Goal: Task Accomplishment & Management: Complete application form

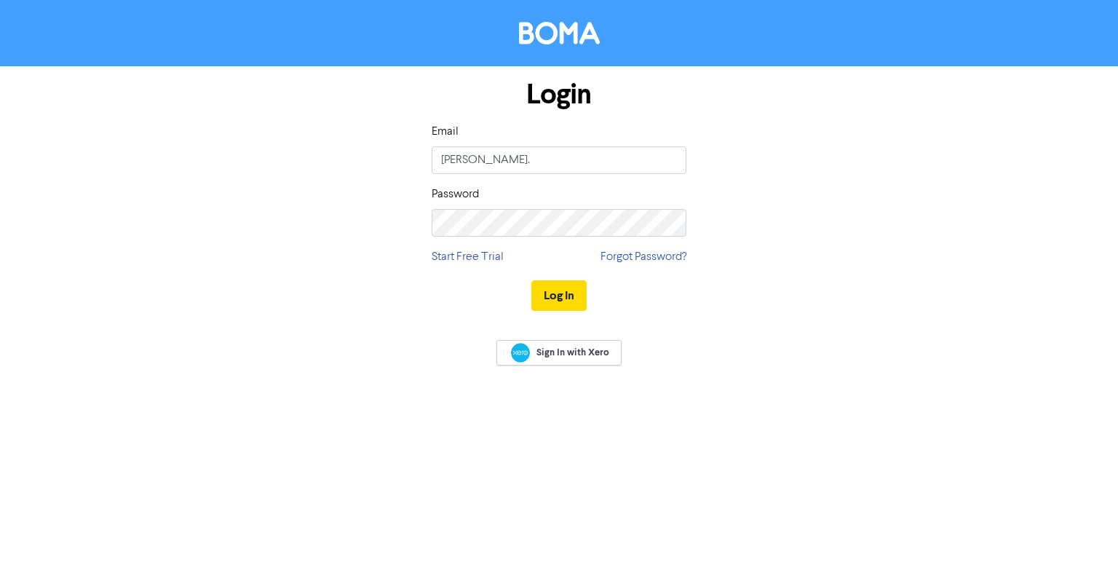
type input "[PERSON_NAME][EMAIL_ADDRESS][PERSON_NAME][DOMAIN_NAME]"
click at [575, 297] on button "Log In" at bounding box center [559, 295] width 55 height 31
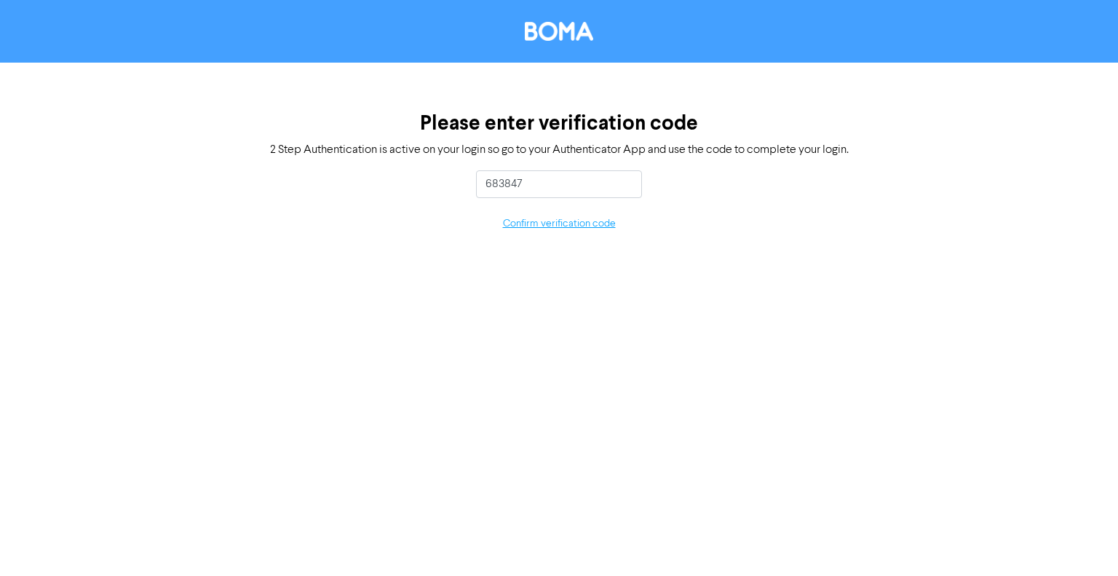
type input "683847"
click at [567, 224] on button "Confirm verification code" at bounding box center [559, 224] width 114 height 17
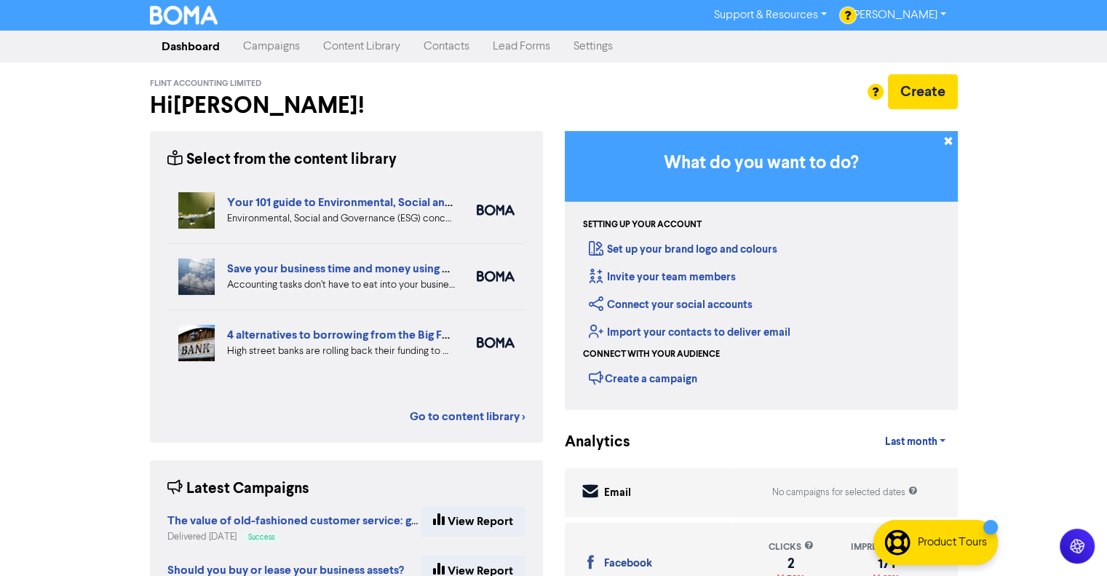
click at [451, 44] on link "Contacts" at bounding box center [446, 46] width 69 height 29
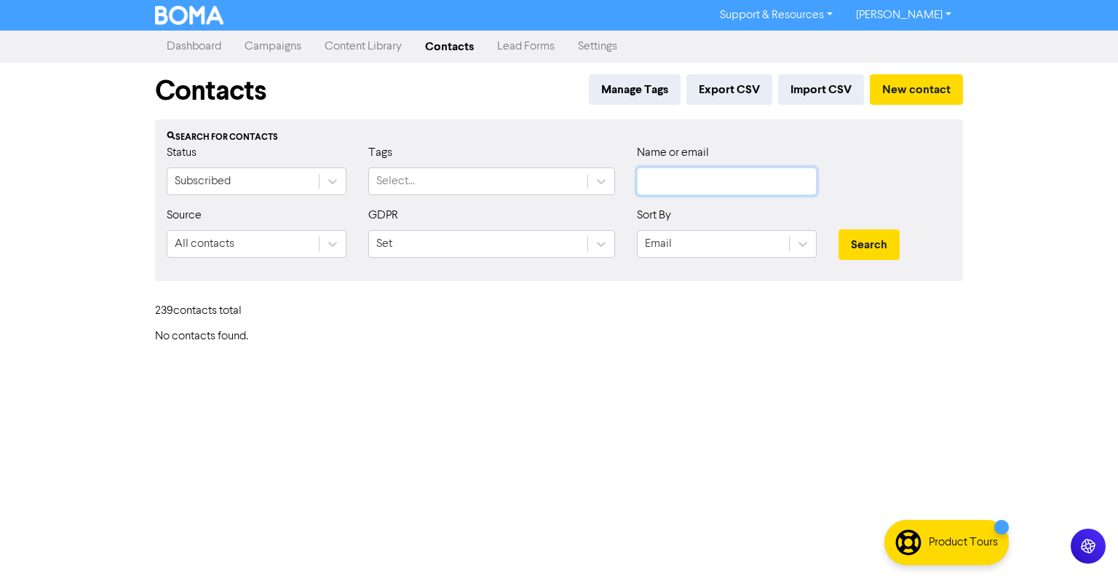
click at [699, 184] on input "text" at bounding box center [727, 181] width 180 height 28
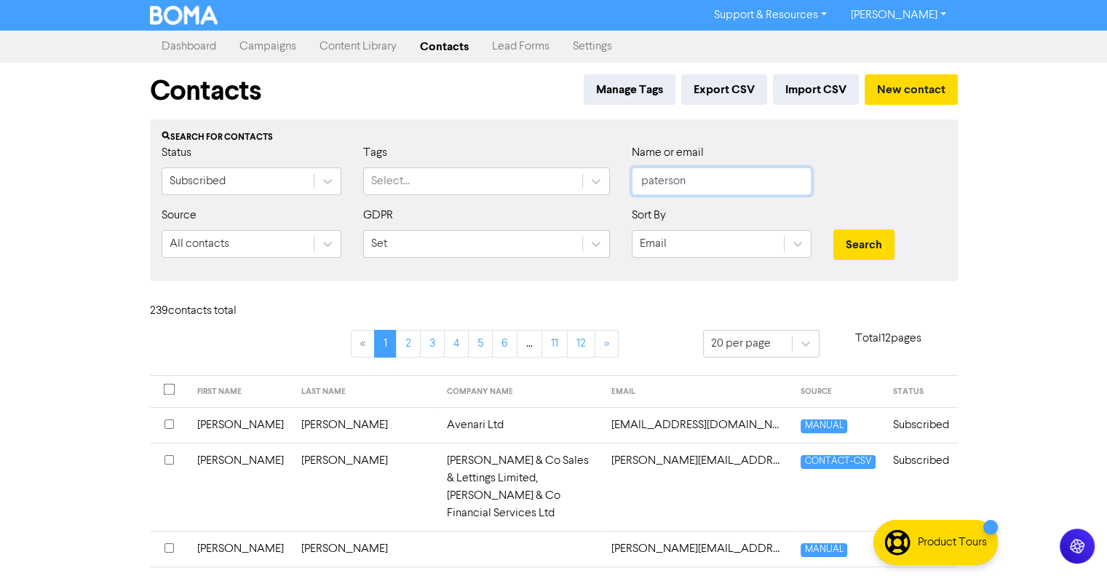
type input "paterson"
click at [834, 229] on button "Search" at bounding box center [864, 244] width 61 height 31
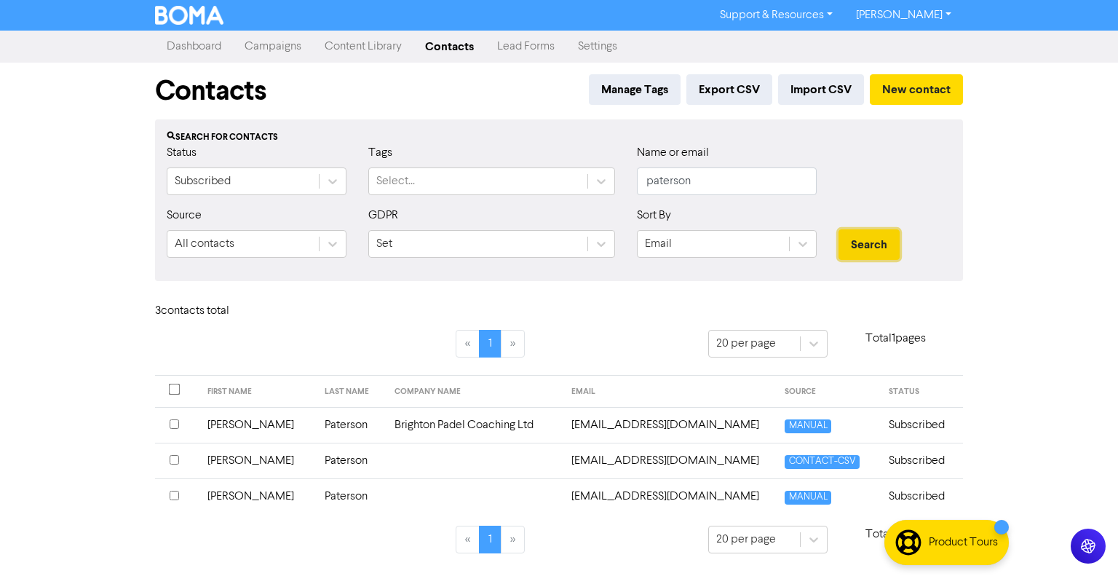
click at [861, 242] on button "Search" at bounding box center [869, 244] width 61 height 31
click at [175, 459] on input "checkbox" at bounding box center [174, 459] width 9 height 9
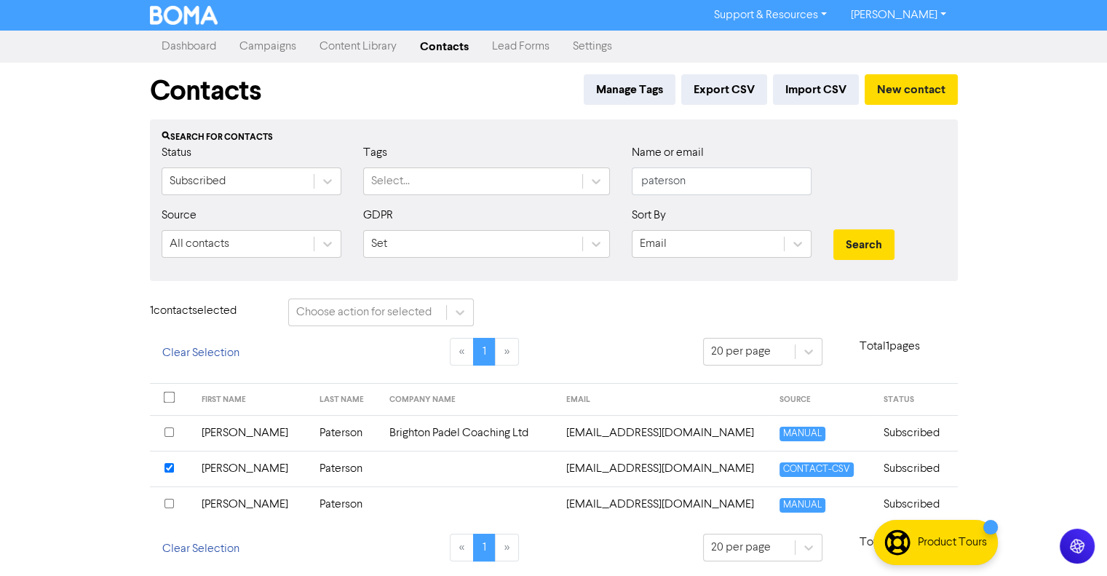
click at [231, 471] on td "[PERSON_NAME]" at bounding box center [251, 469] width 117 height 36
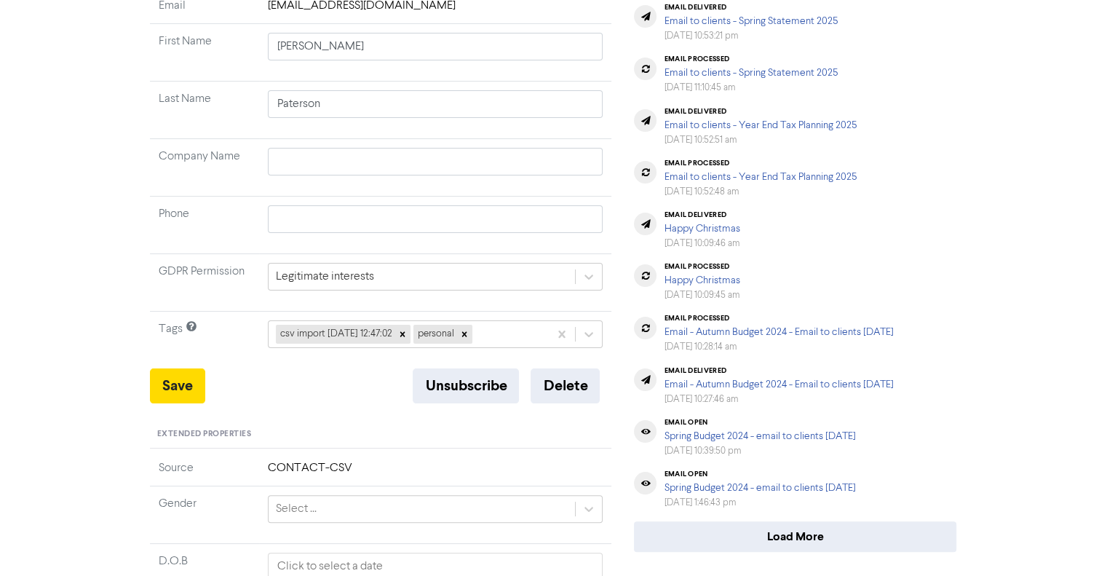
scroll to position [216, 0]
click at [572, 379] on button "Delete" at bounding box center [565, 385] width 69 height 35
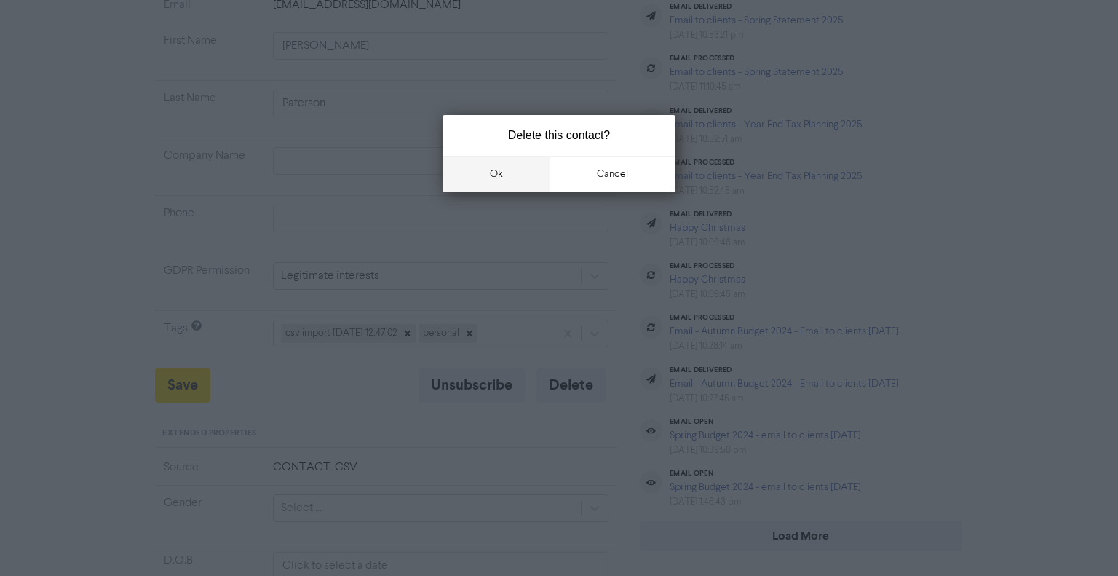
click at [507, 184] on button "ok" at bounding box center [497, 174] width 108 height 36
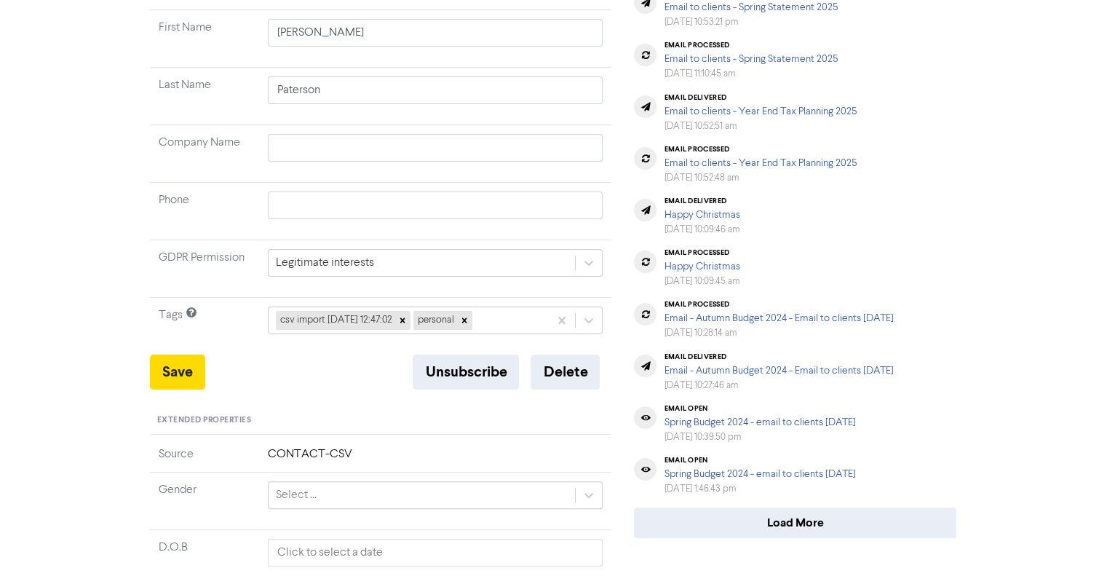
scroll to position [0, 0]
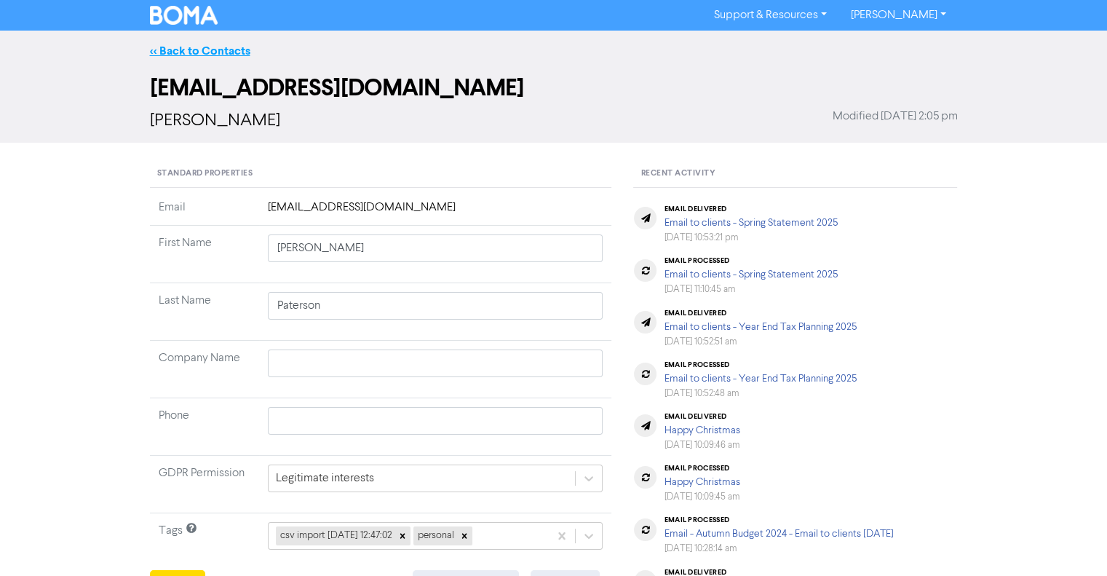
click at [175, 44] on link "<< Back to Contacts" at bounding box center [200, 51] width 100 height 15
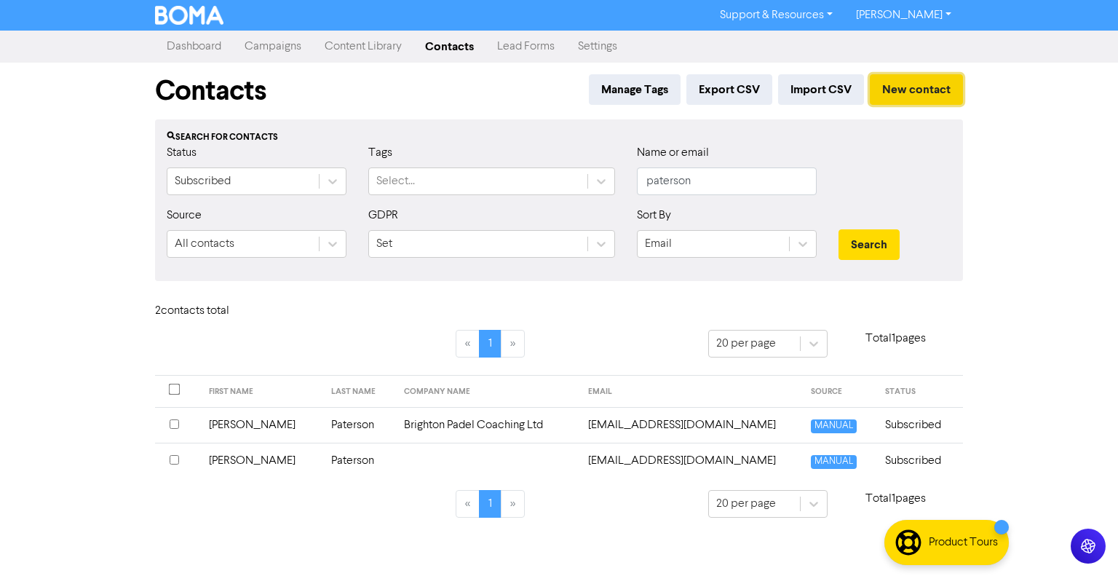
click at [912, 93] on button "New contact" at bounding box center [916, 89] width 93 height 31
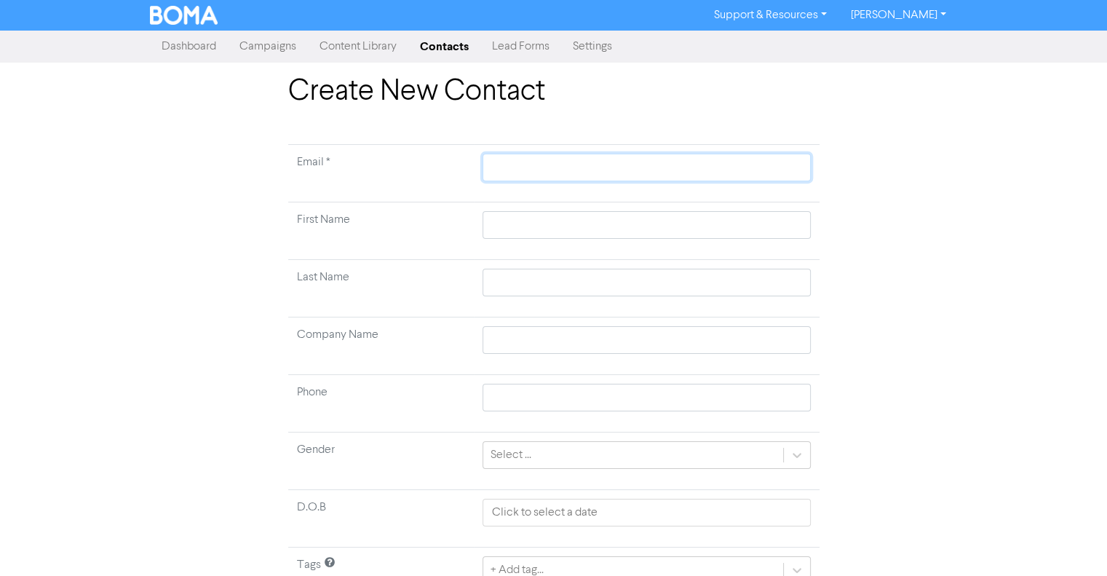
click at [632, 173] on input "text" at bounding box center [647, 168] width 328 height 28
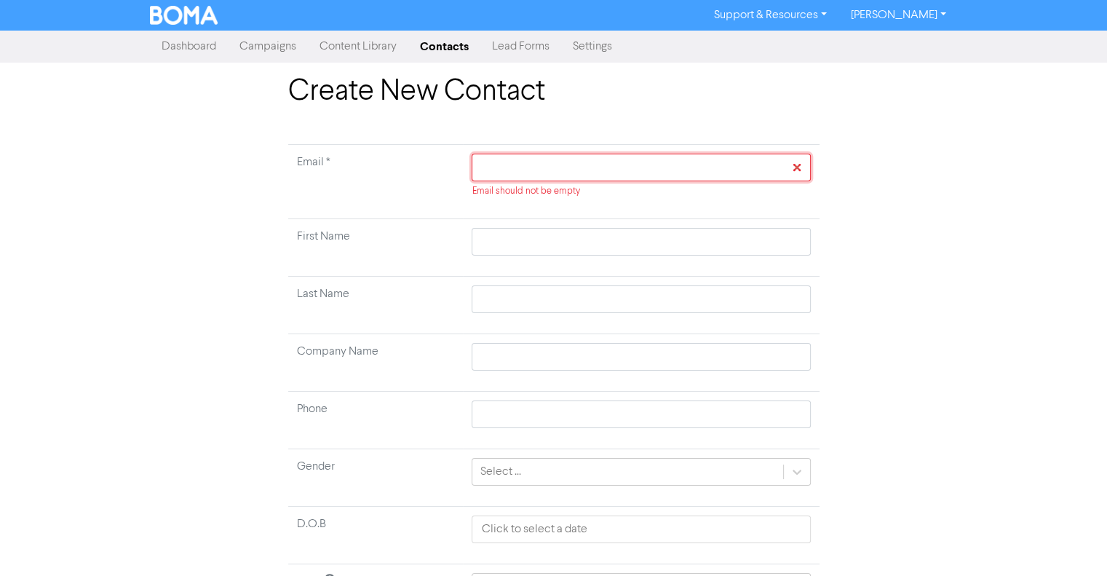
paste input "[EMAIL_ADDRESS][DOMAIN_NAME]"
type input "[EMAIL_ADDRESS][DOMAIN_NAME]"
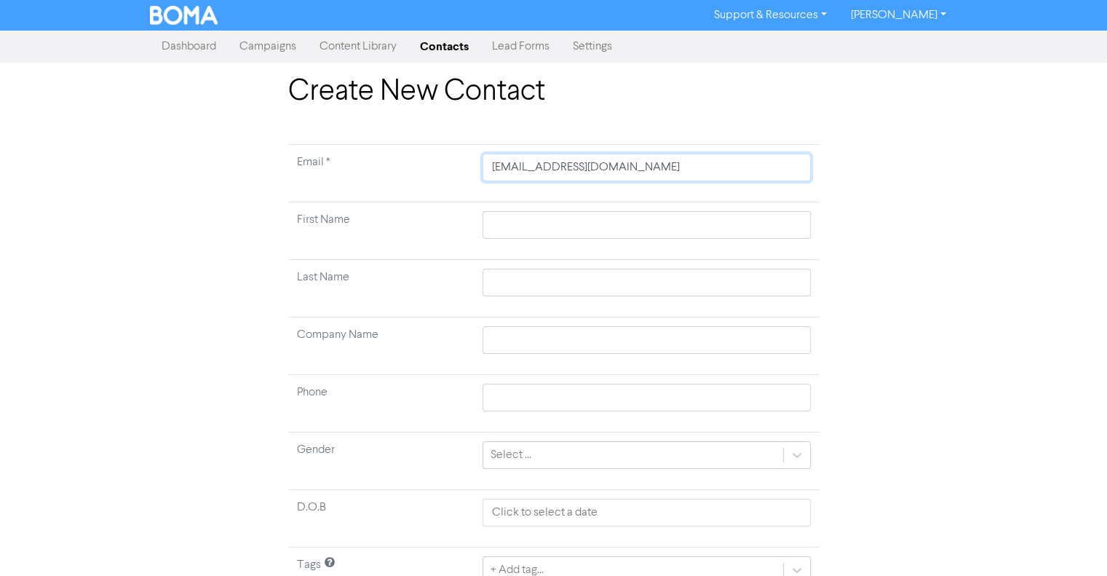
type input "[EMAIL_ADDRESS][DOMAIN_NAME]"
click at [539, 226] on input "text" at bounding box center [647, 225] width 328 height 28
type input "A"
type input "Al"
type input "Ale"
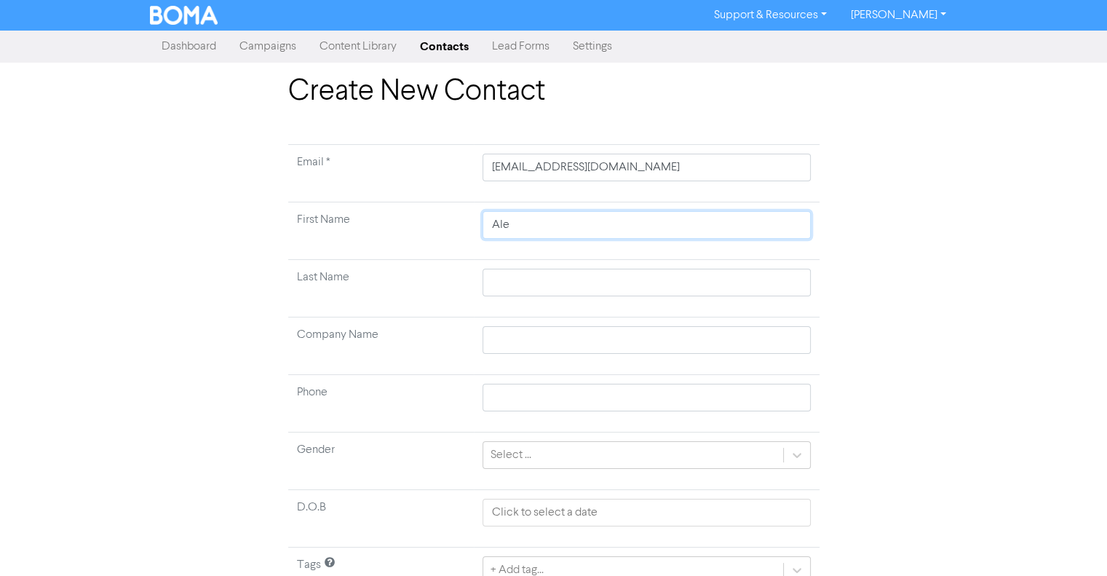
type input "[PERSON_NAME]"
click at [530, 288] on input "text" at bounding box center [647, 283] width 328 height 28
type input "M"
type input "Mi"
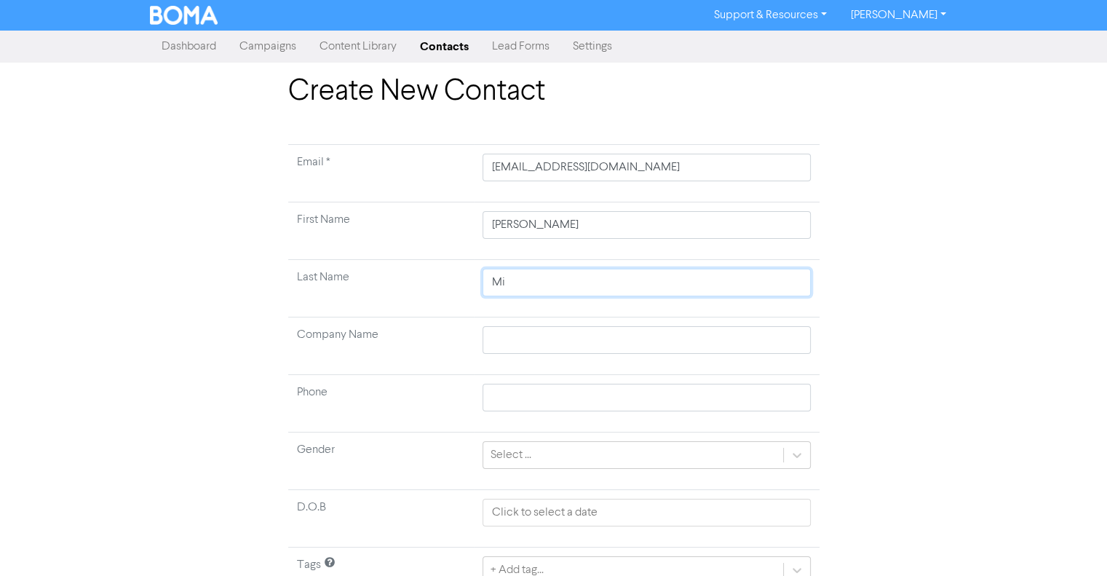
type input "Mil"
type input "Mile"
type input "Miles"
click at [410, 274] on td "Last Name" at bounding box center [381, 289] width 186 height 58
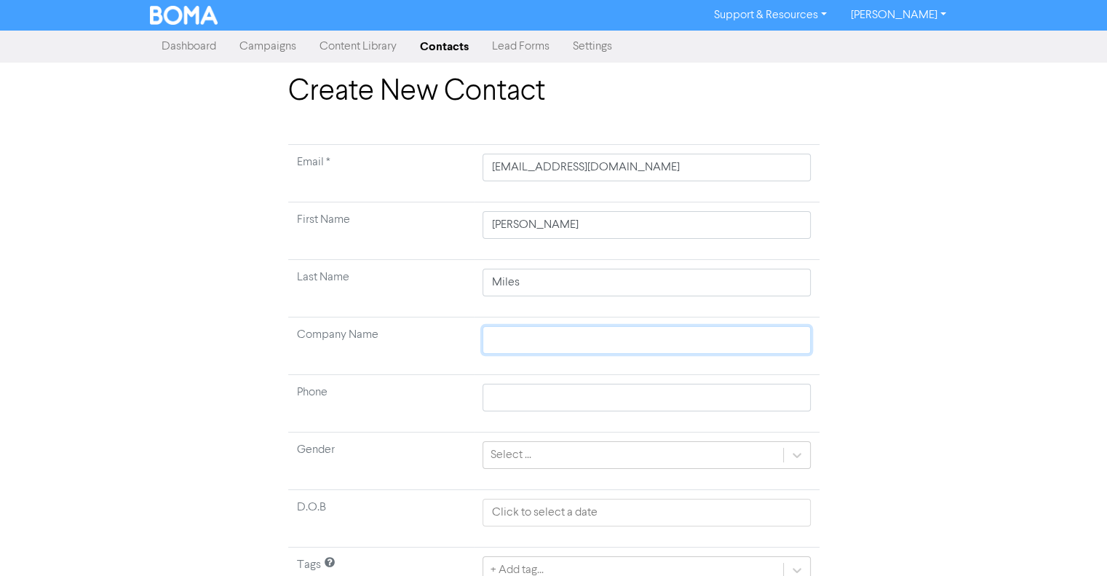
click at [513, 339] on input "text" at bounding box center [647, 340] width 328 height 28
type input "A"
type input "AM"
type input "AME"
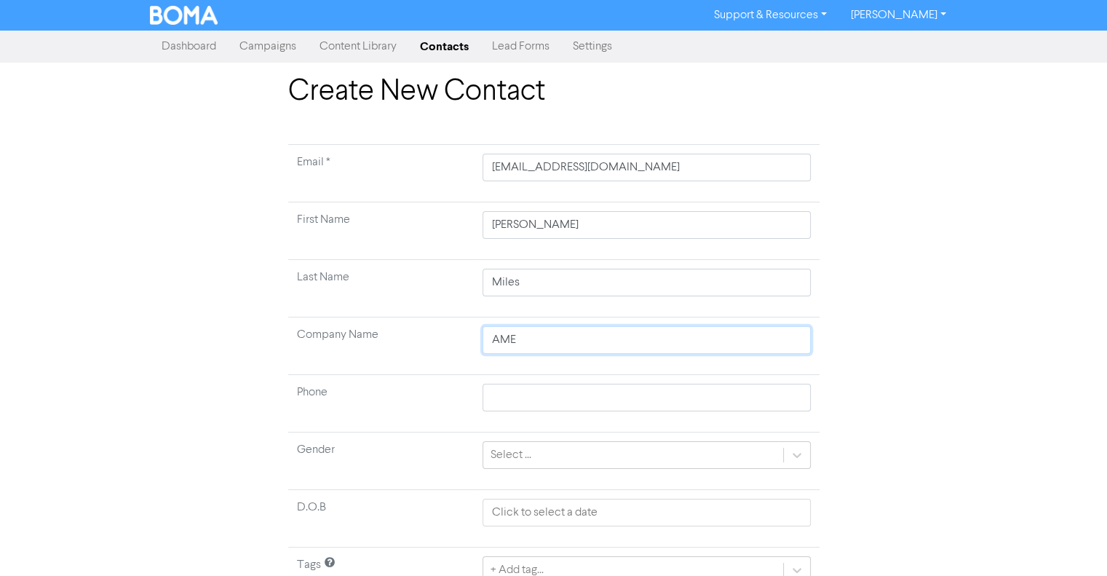
type input "AME E"
type input "AME El"
type input "AME Ele"
type input "AME Elec"
type input "AME Elect"
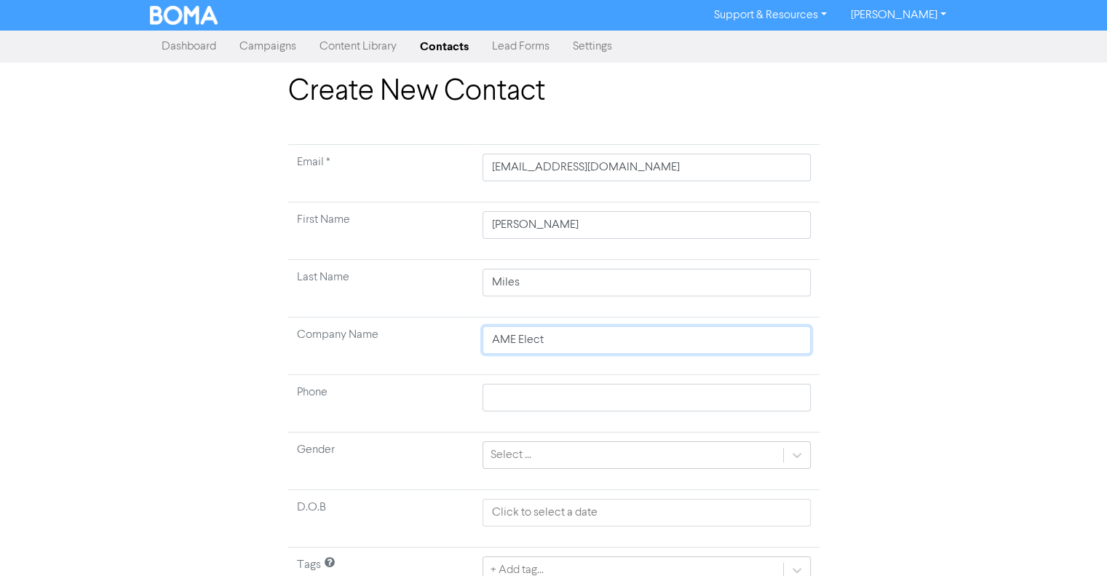
type input "AME Electr"
type input "AME Electri"
type input "AME Electric"
type input "AME Electrica"
type input "AME Electrical"
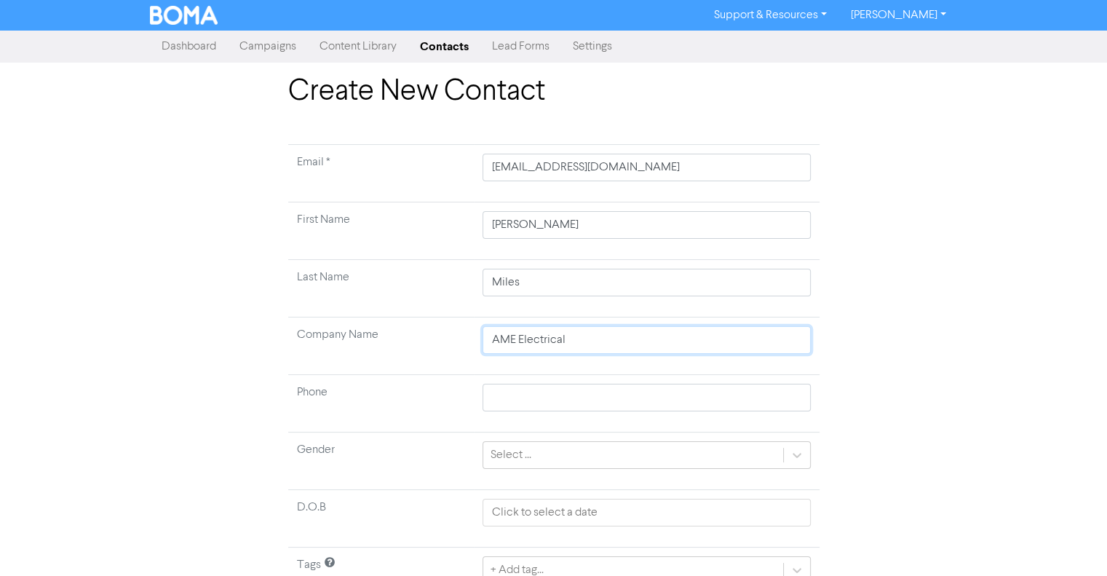
type input "AME Electrical"
type input "AME Electrical L"
type input "AME Electrical Lt"
type input "AME Electrical Ltd"
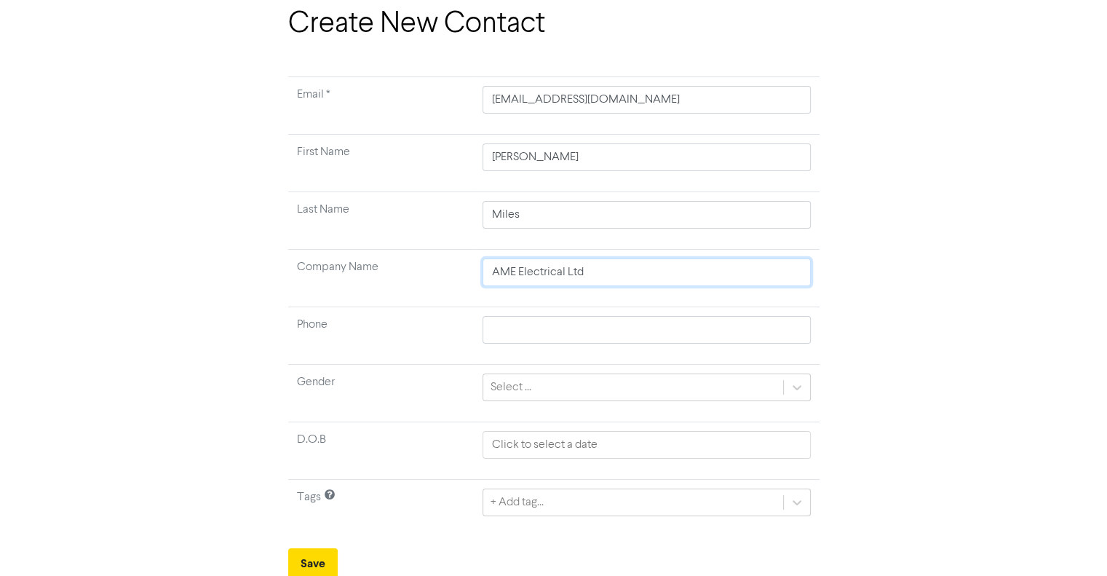
scroll to position [68, 0]
type input "AME Electrical Ltd"
click at [797, 502] on div "+ Add tag..." at bounding box center [647, 502] width 328 height 28
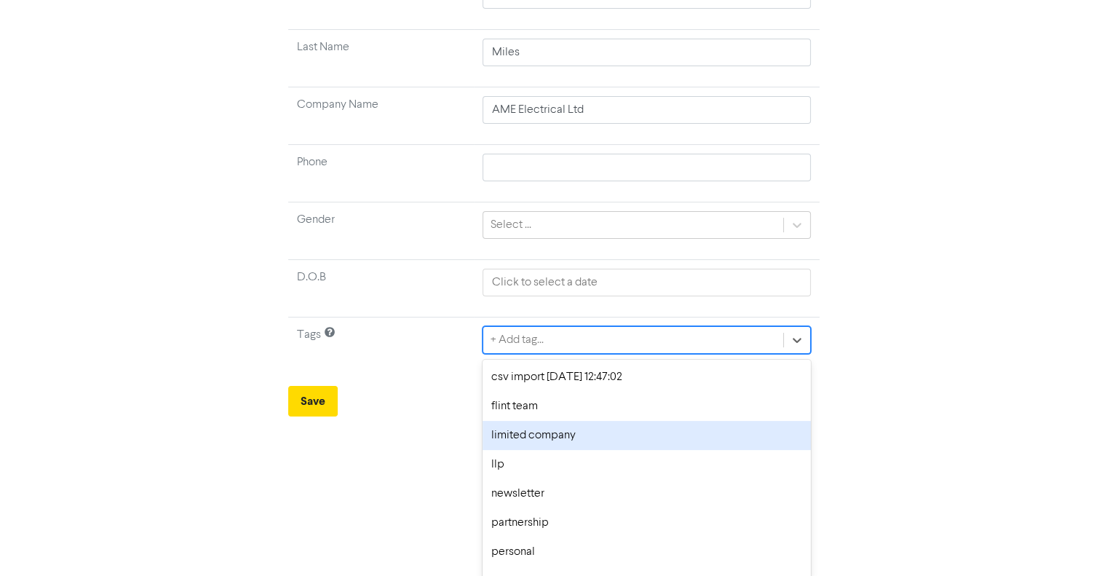
click at [675, 437] on div "limited company" at bounding box center [647, 435] width 328 height 29
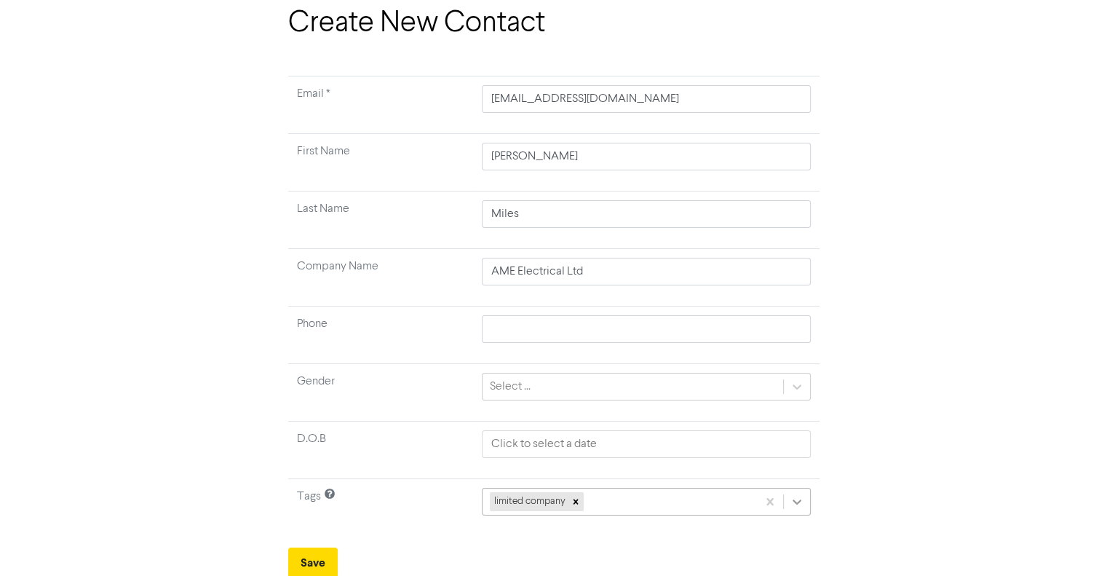
click at [798, 501] on div "limited company" at bounding box center [646, 502] width 328 height 28
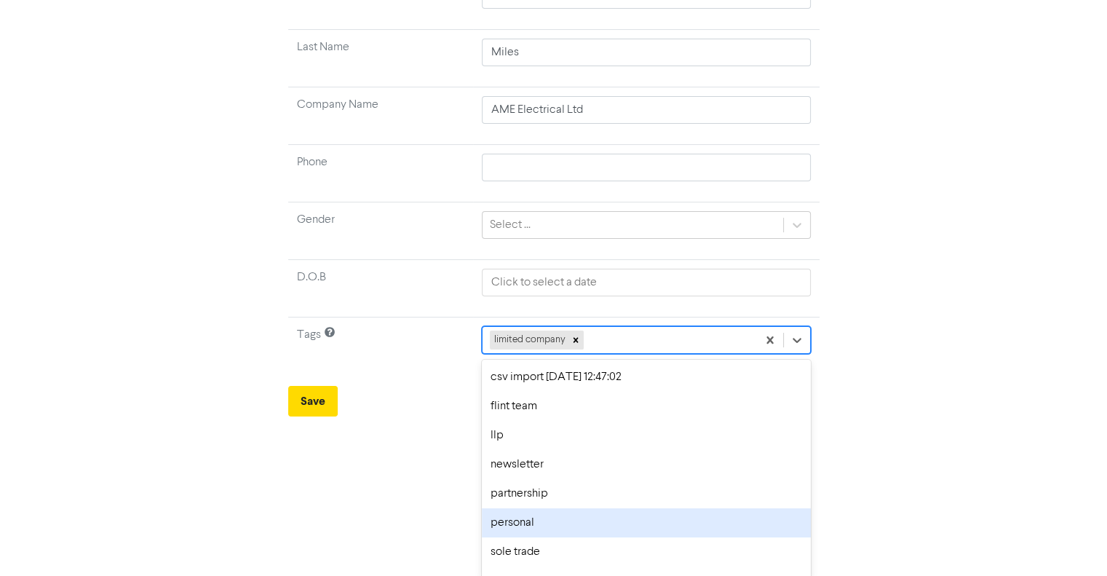
click at [725, 513] on div "personal" at bounding box center [646, 522] width 328 height 29
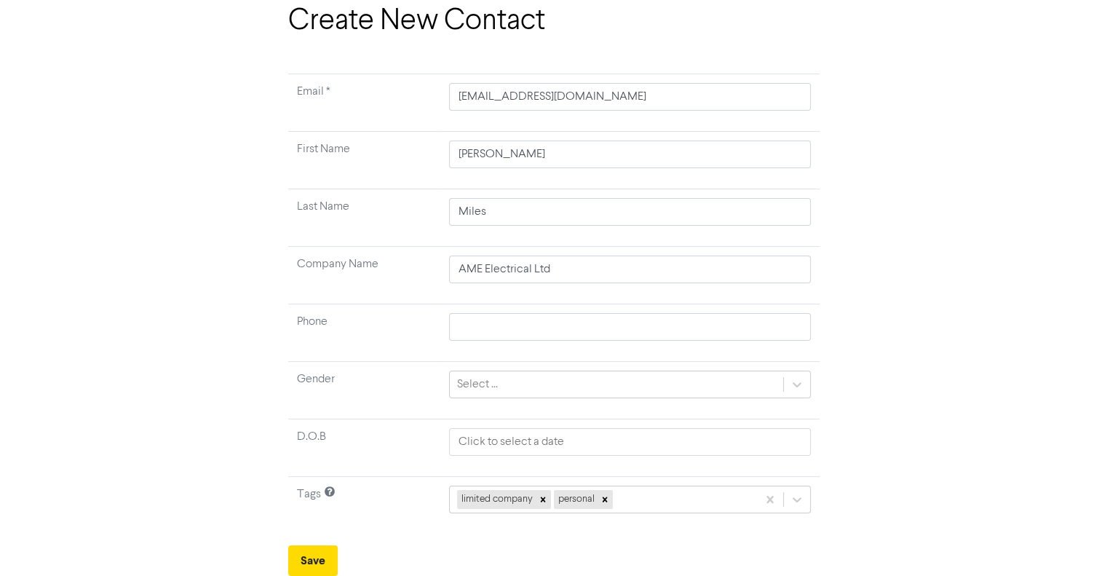
scroll to position [68, 0]
click at [314, 558] on button "Save" at bounding box center [313, 563] width 50 height 31
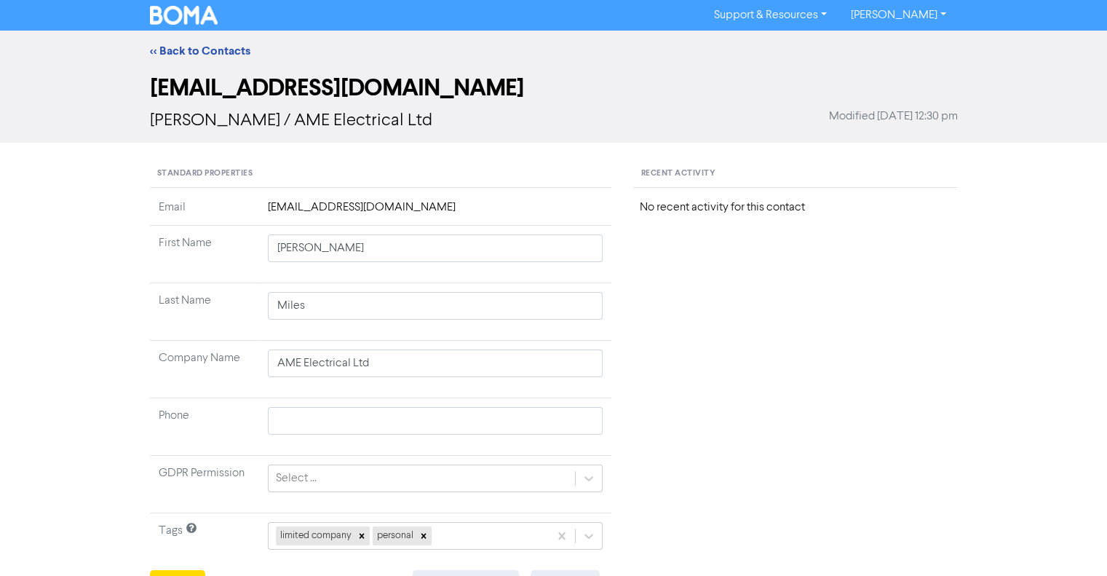
click at [210, 42] on div "<< Back to Contacts" at bounding box center [554, 50] width 830 height 17
click at [229, 47] on link "<< Back to Contacts" at bounding box center [200, 51] width 100 height 15
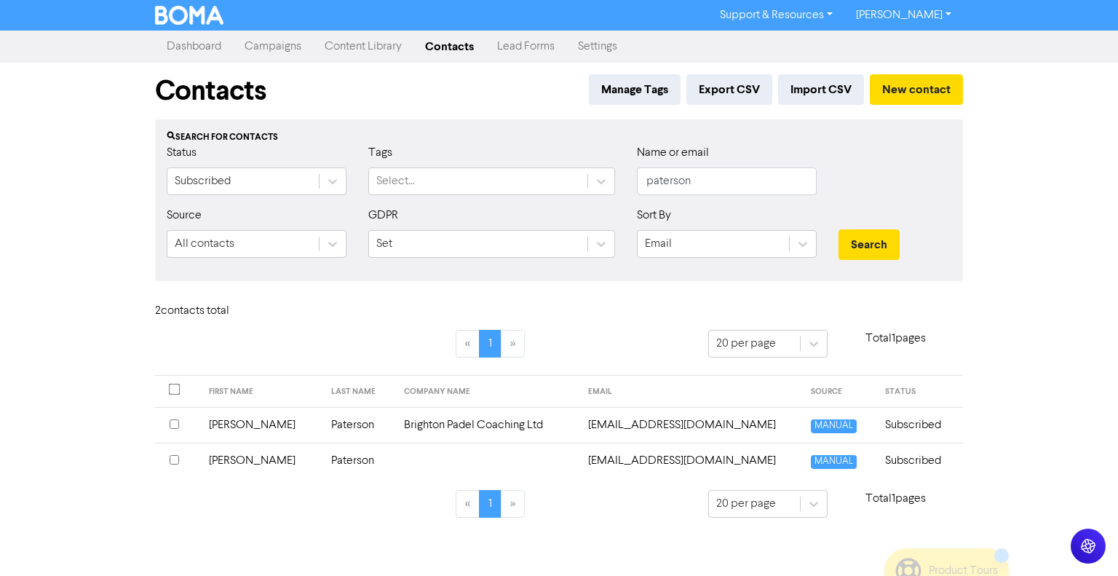
click at [199, 41] on link "Dashboard" at bounding box center [194, 46] width 78 height 29
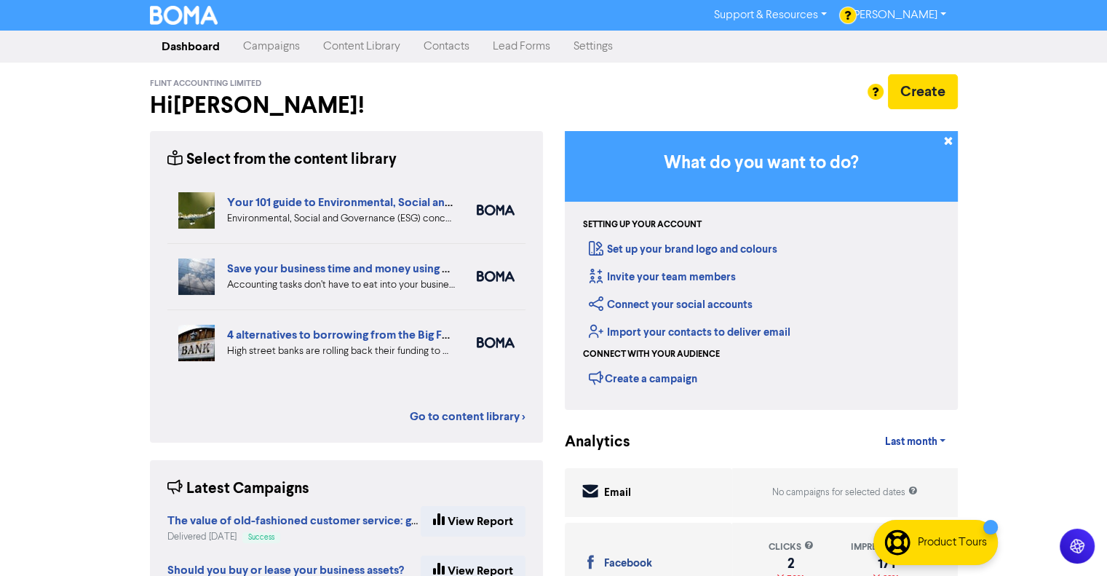
click at [577, 42] on link "Settings" at bounding box center [593, 46] width 63 height 29
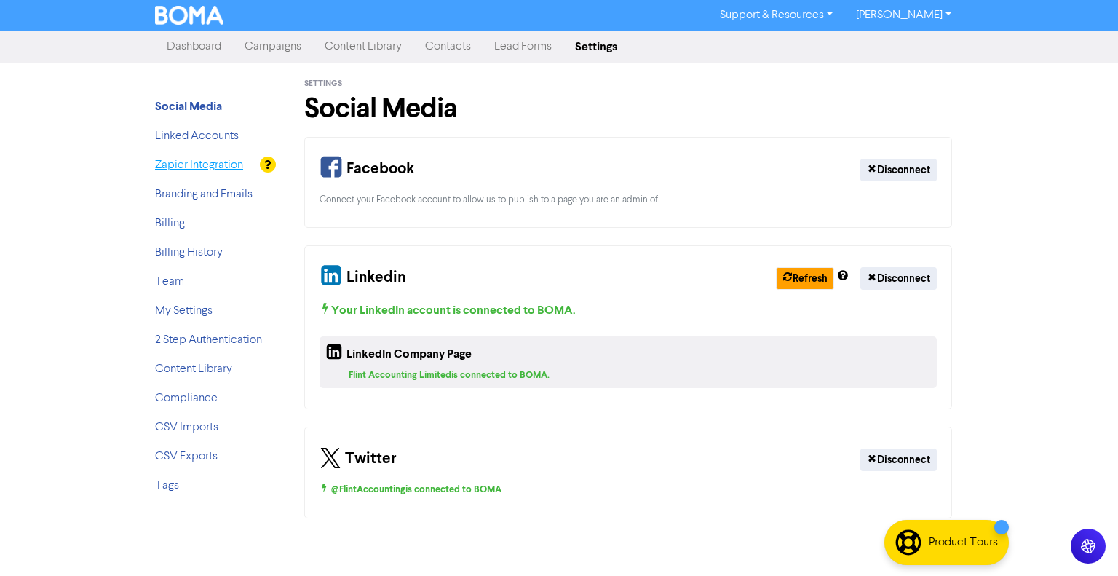
click at [201, 162] on link "Zapier Integration" at bounding box center [199, 165] width 88 height 12
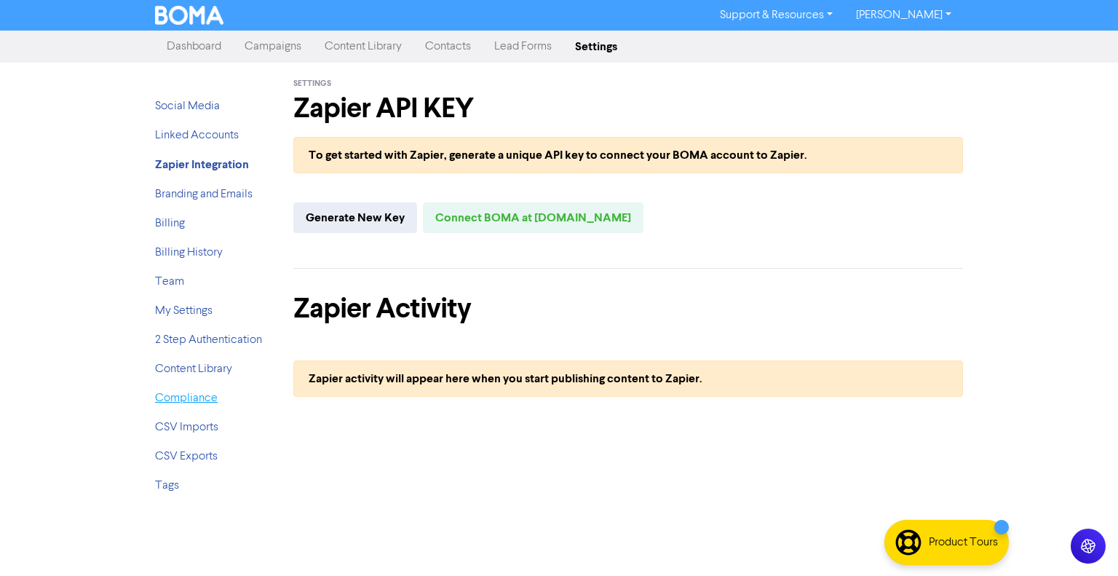
click at [189, 397] on link "Compliance" at bounding box center [186, 398] width 63 height 12
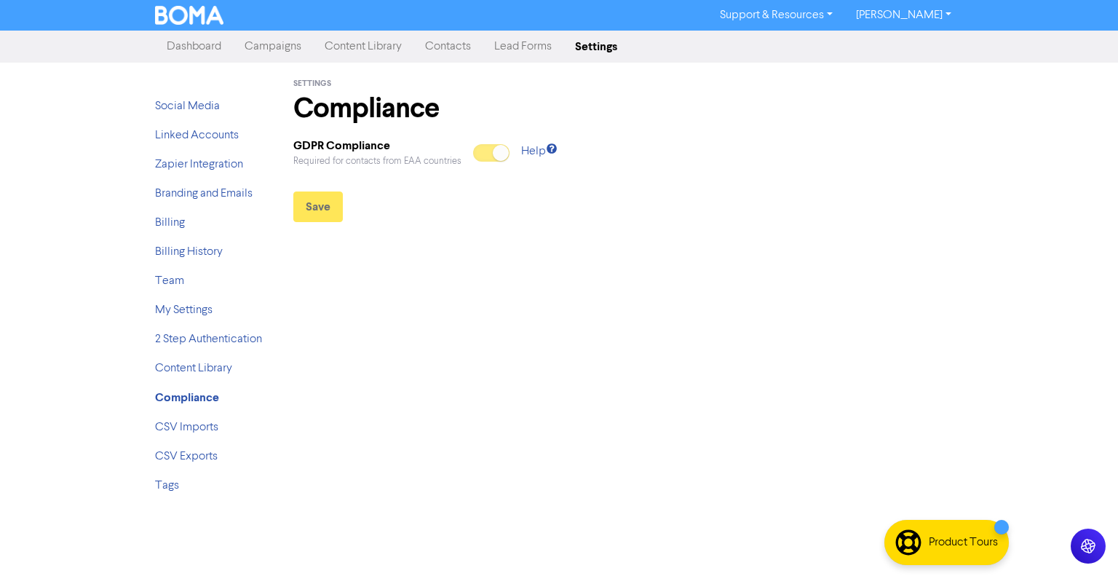
click at [930, 11] on link "[PERSON_NAME]" at bounding box center [904, 15] width 119 height 23
click at [900, 43] on button "Log Out" at bounding box center [902, 43] width 115 height 17
